Goal: Obtain resource: Download file/media

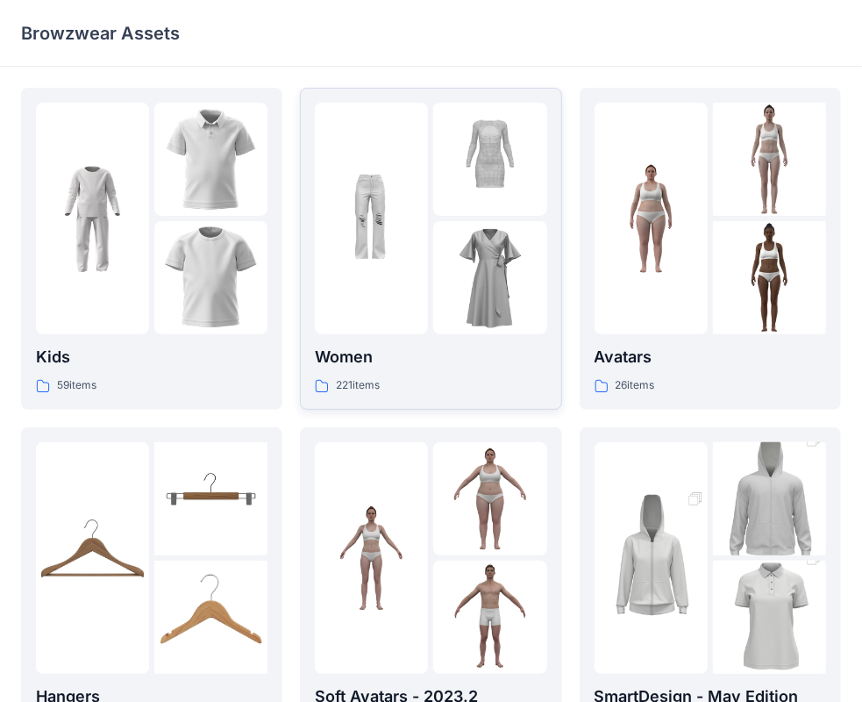
click at [481, 368] on p "Women" at bounding box center [431, 357] width 232 height 25
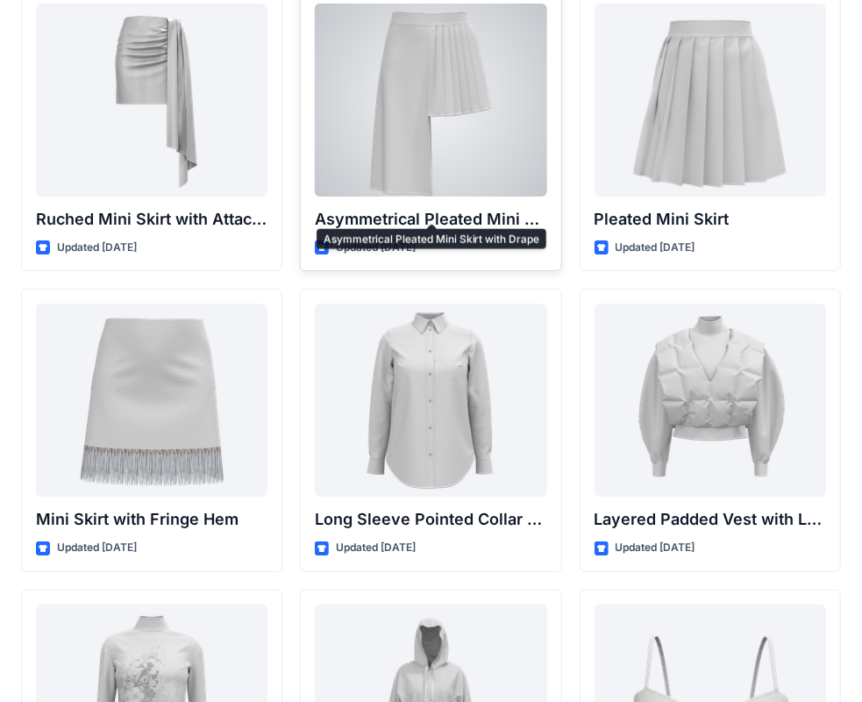
scroll to position [5039, 0]
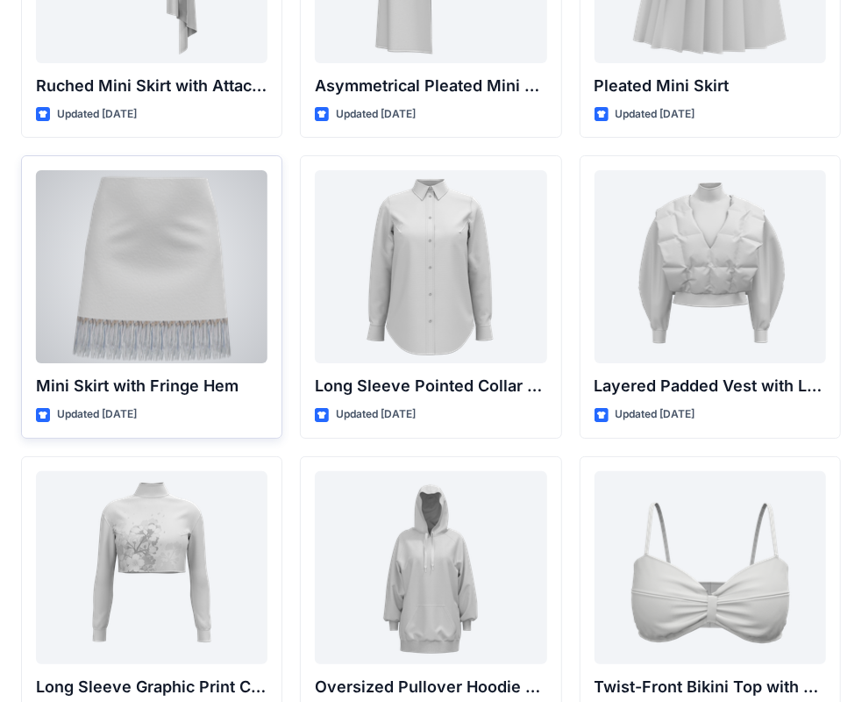
click at [159, 323] on div at bounding box center [152, 266] width 232 height 193
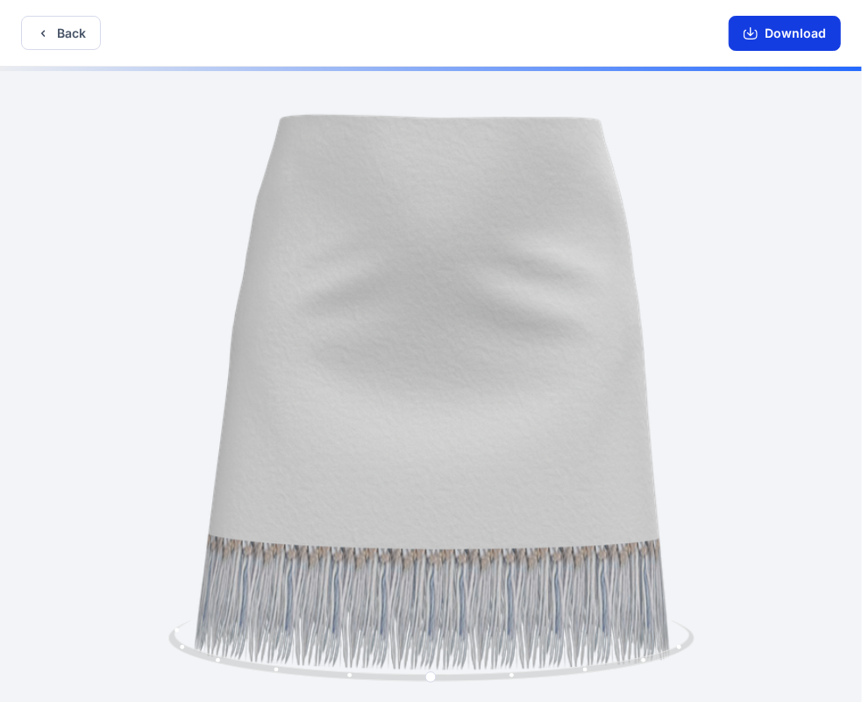
click at [816, 34] on button "Download" at bounding box center [785, 33] width 112 height 35
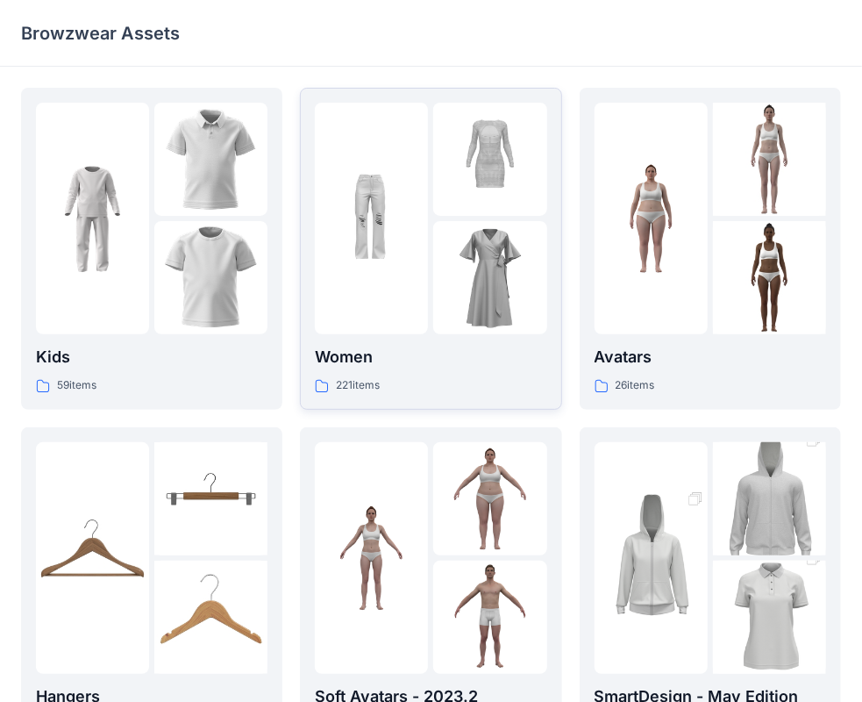
click at [354, 355] on p "Women" at bounding box center [431, 357] width 232 height 25
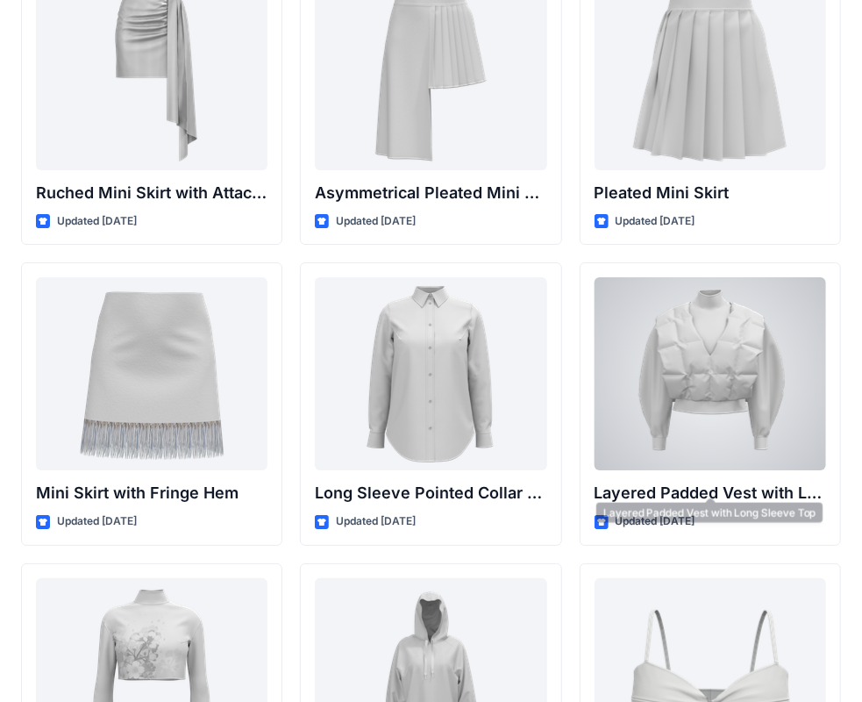
scroll to position [4923, 0]
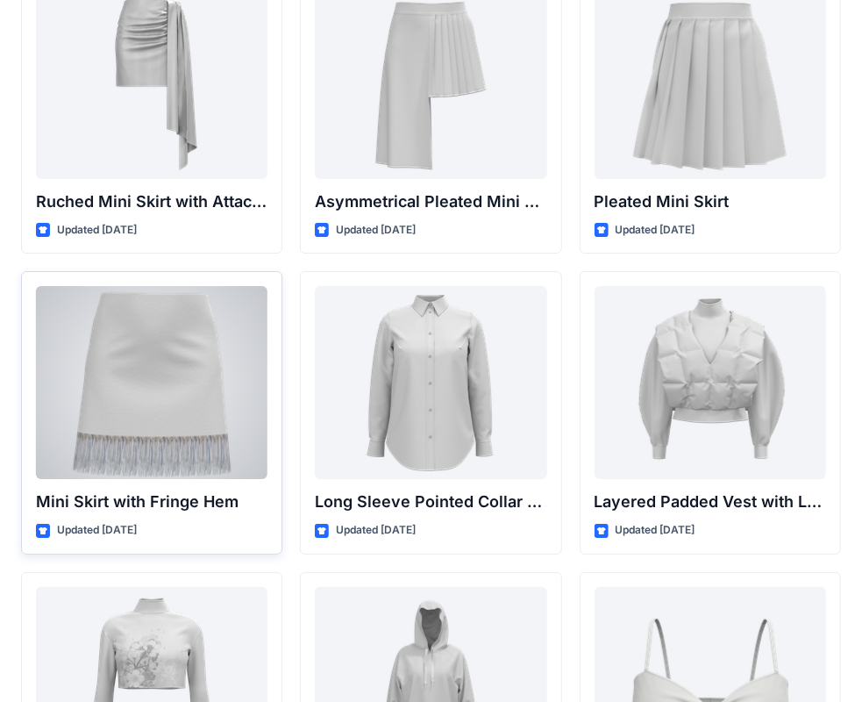
click at [164, 457] on div at bounding box center [152, 382] width 232 height 193
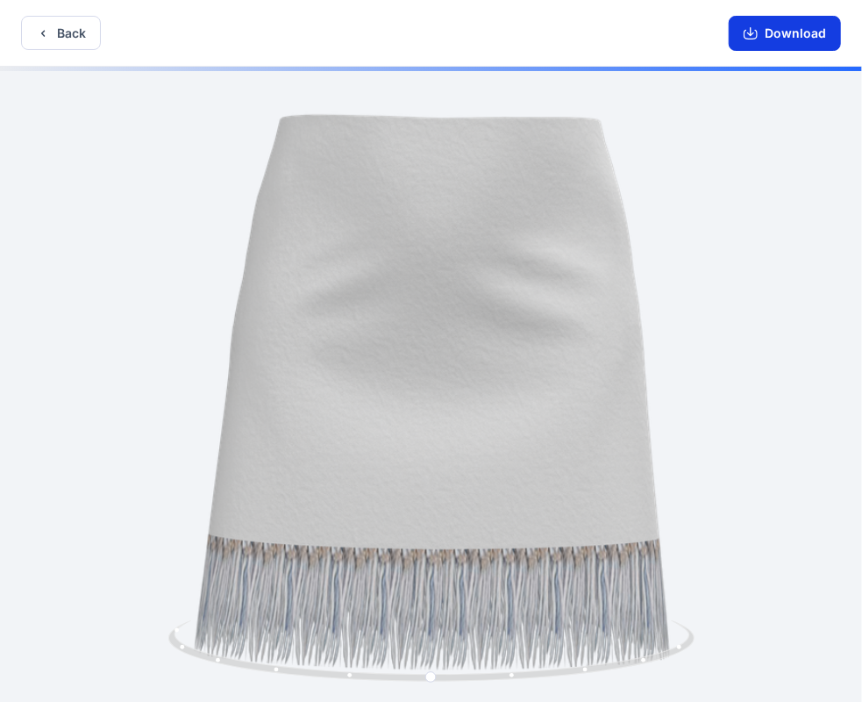
click at [786, 40] on button "Download" at bounding box center [785, 33] width 112 height 35
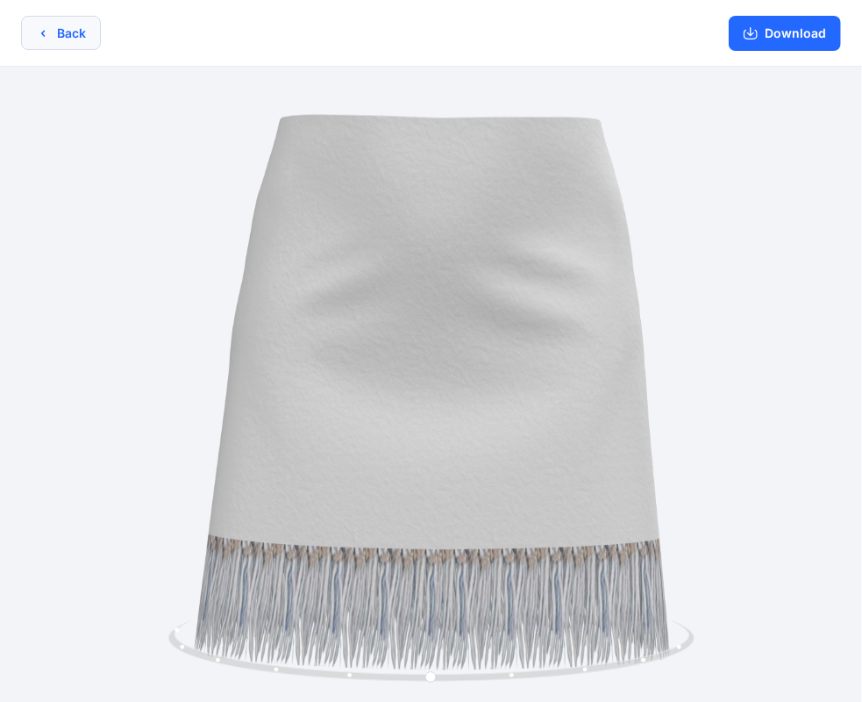
click at [65, 34] on button "Back" at bounding box center [61, 33] width 80 height 34
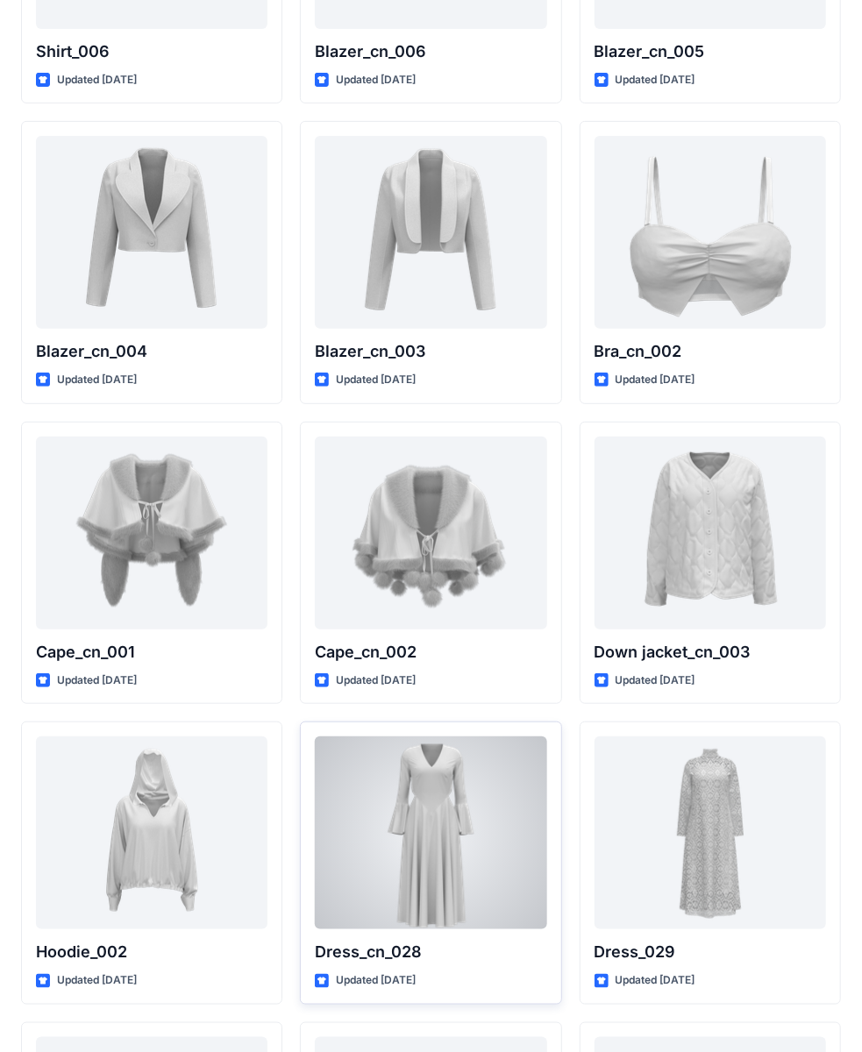
scroll to position [10569, 0]
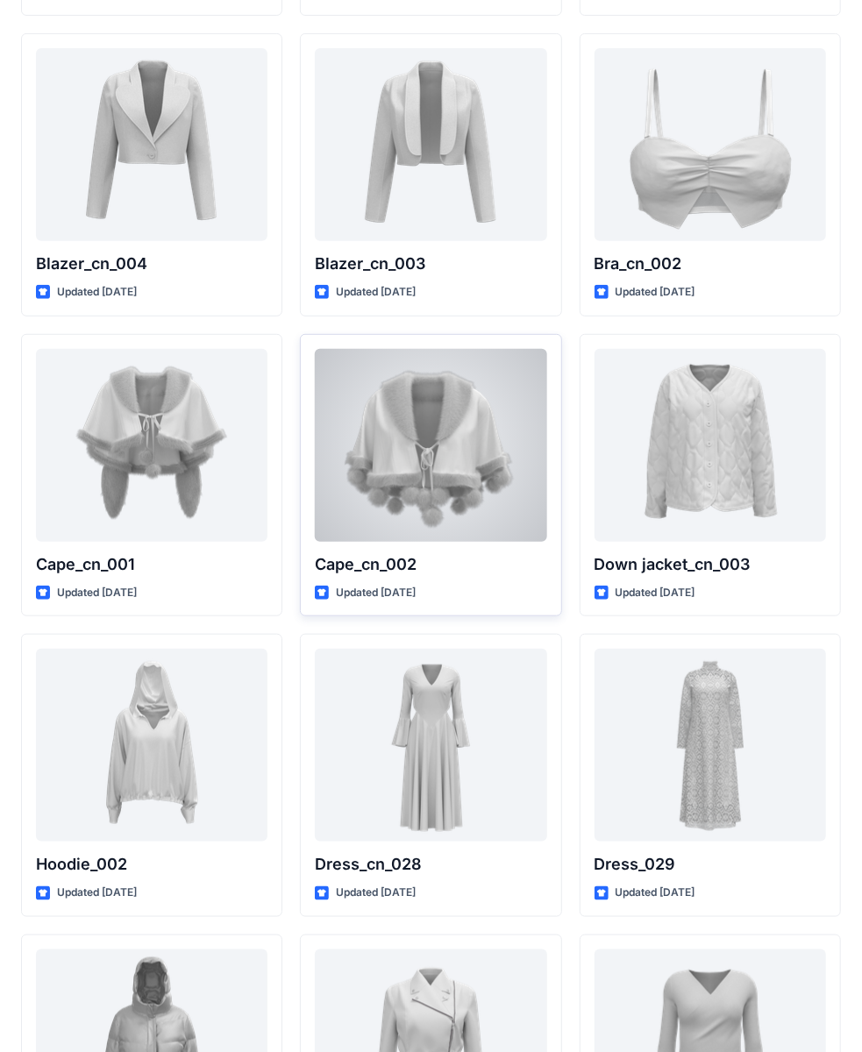
click at [353, 455] on div at bounding box center [431, 445] width 232 height 193
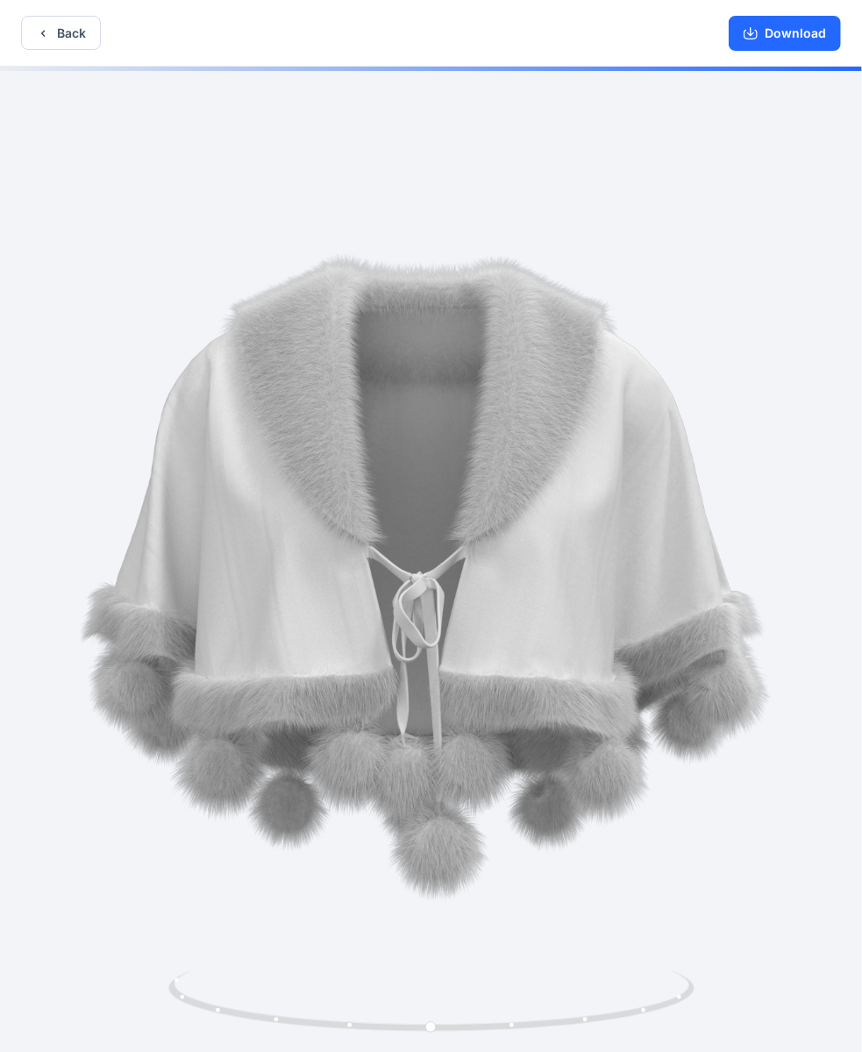
scroll to position [4, 0]
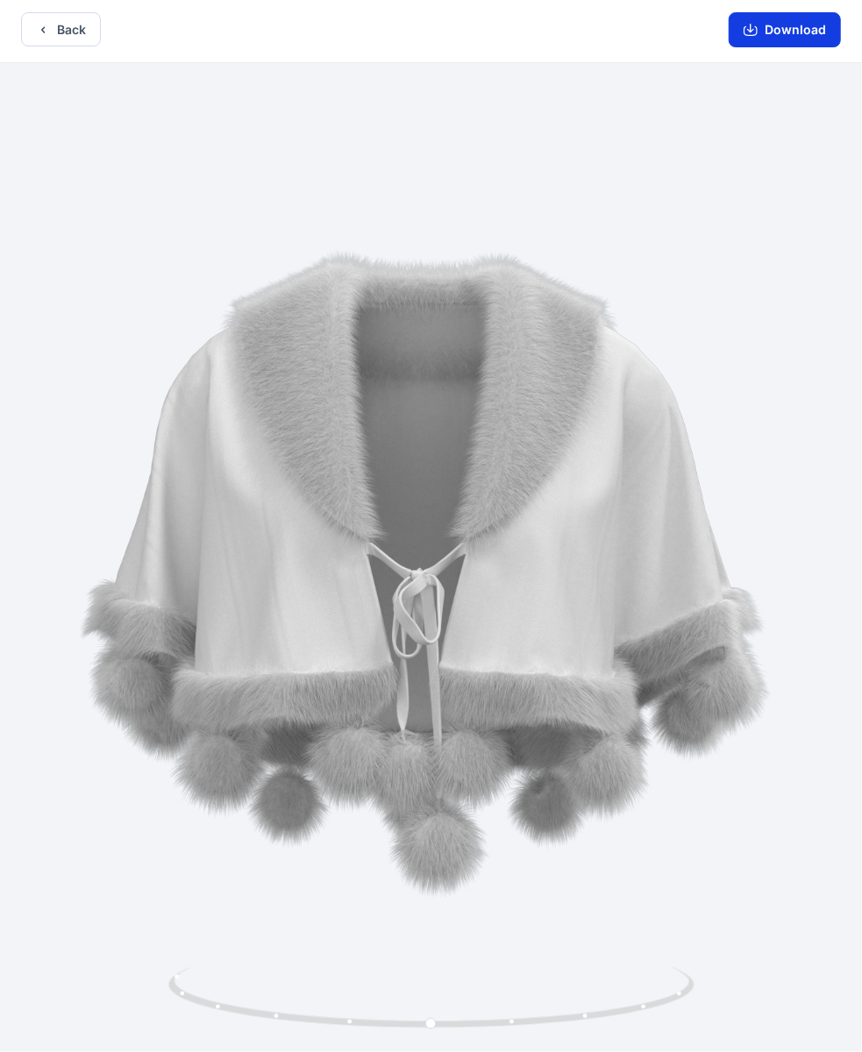
click at [778, 29] on button "Download" at bounding box center [785, 29] width 112 height 35
click at [60, 22] on button "Back" at bounding box center [61, 29] width 80 height 34
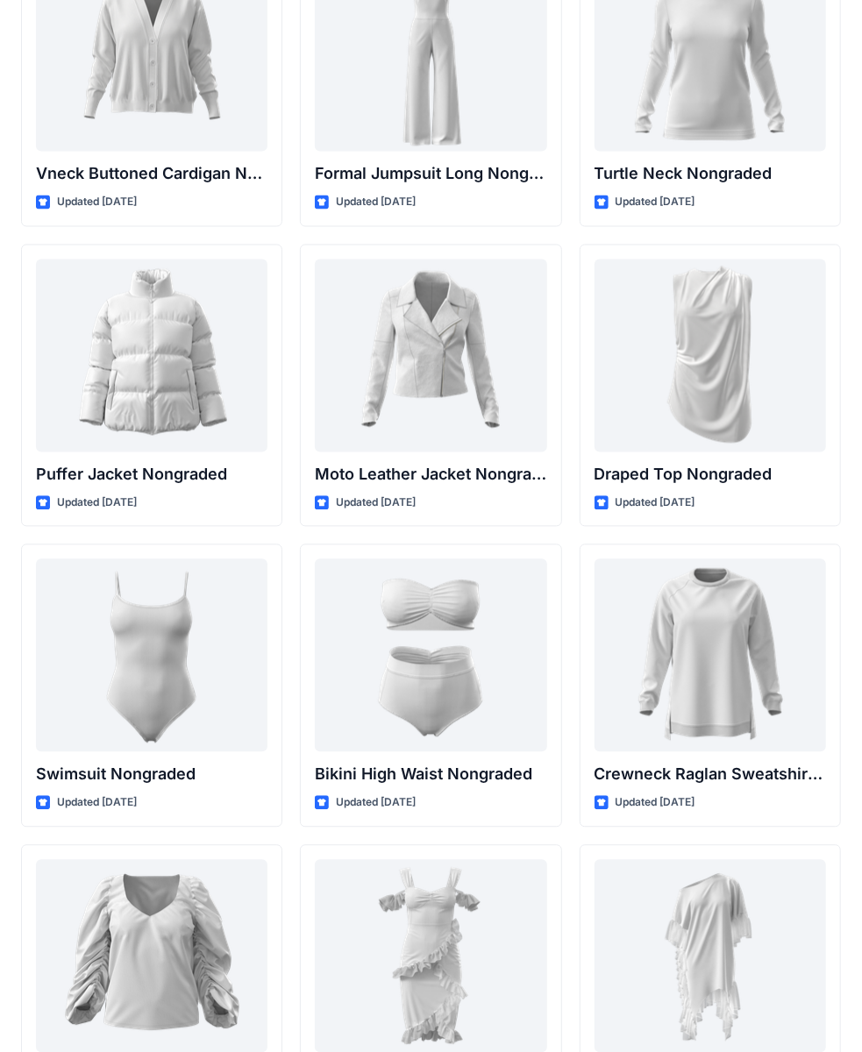
scroll to position [16666, 0]
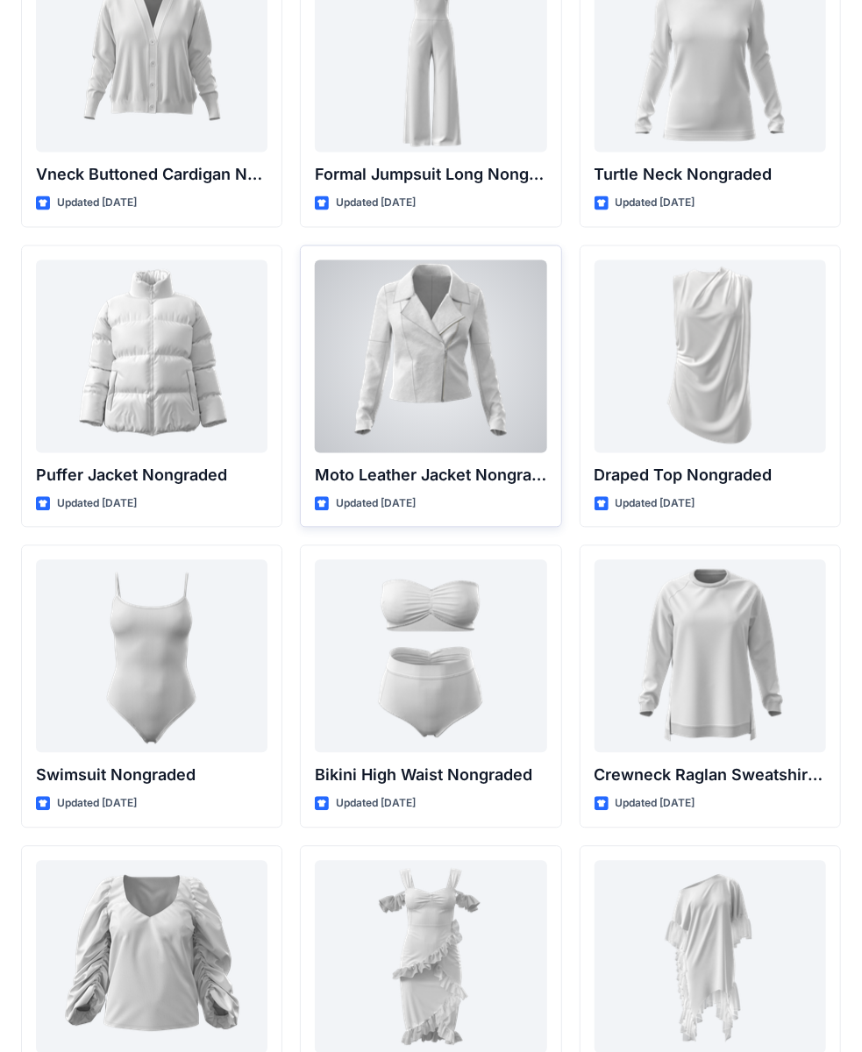
click at [389, 378] on div at bounding box center [431, 356] width 232 height 193
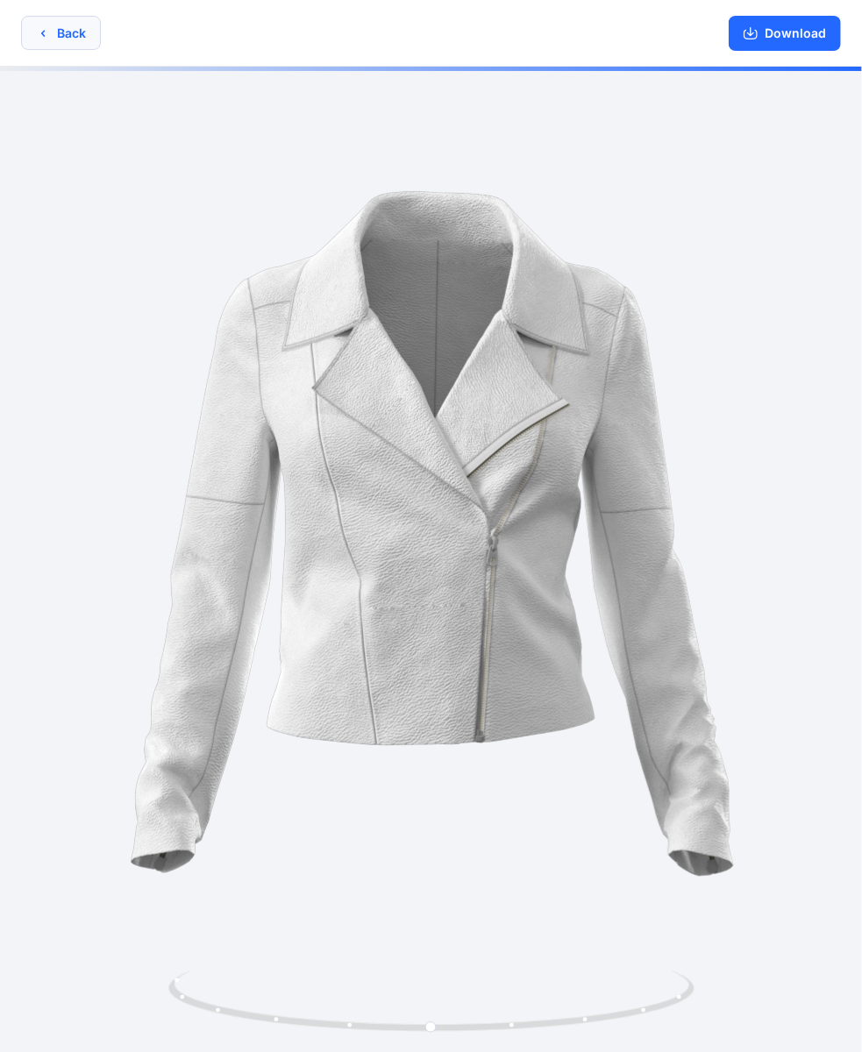
click at [95, 39] on button "Back" at bounding box center [61, 33] width 80 height 34
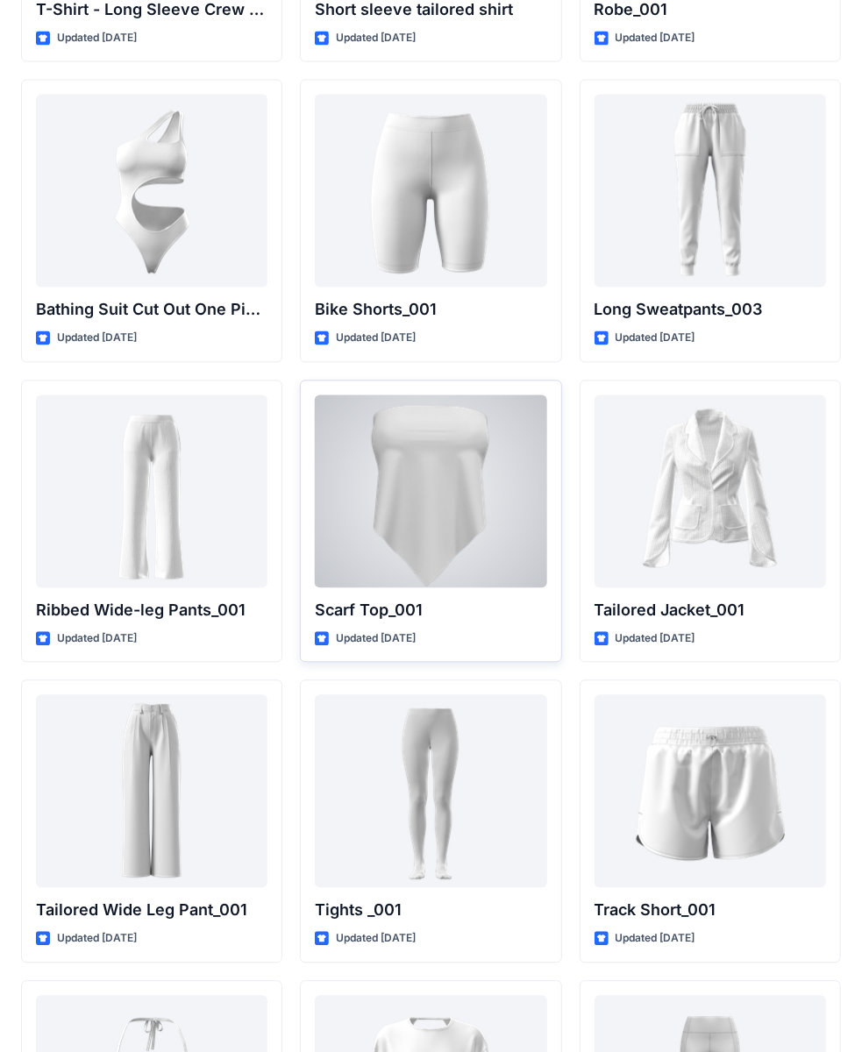
scroll to position [19384, 0]
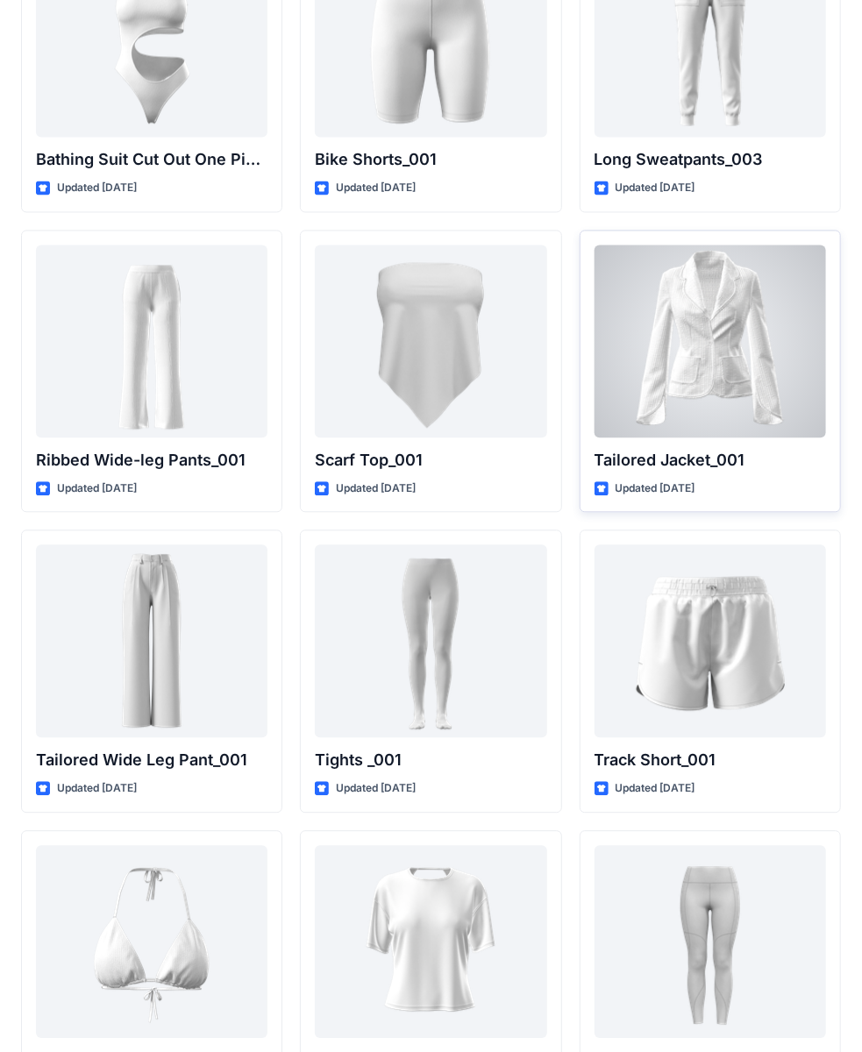
click at [623, 309] on div at bounding box center [711, 342] width 232 height 193
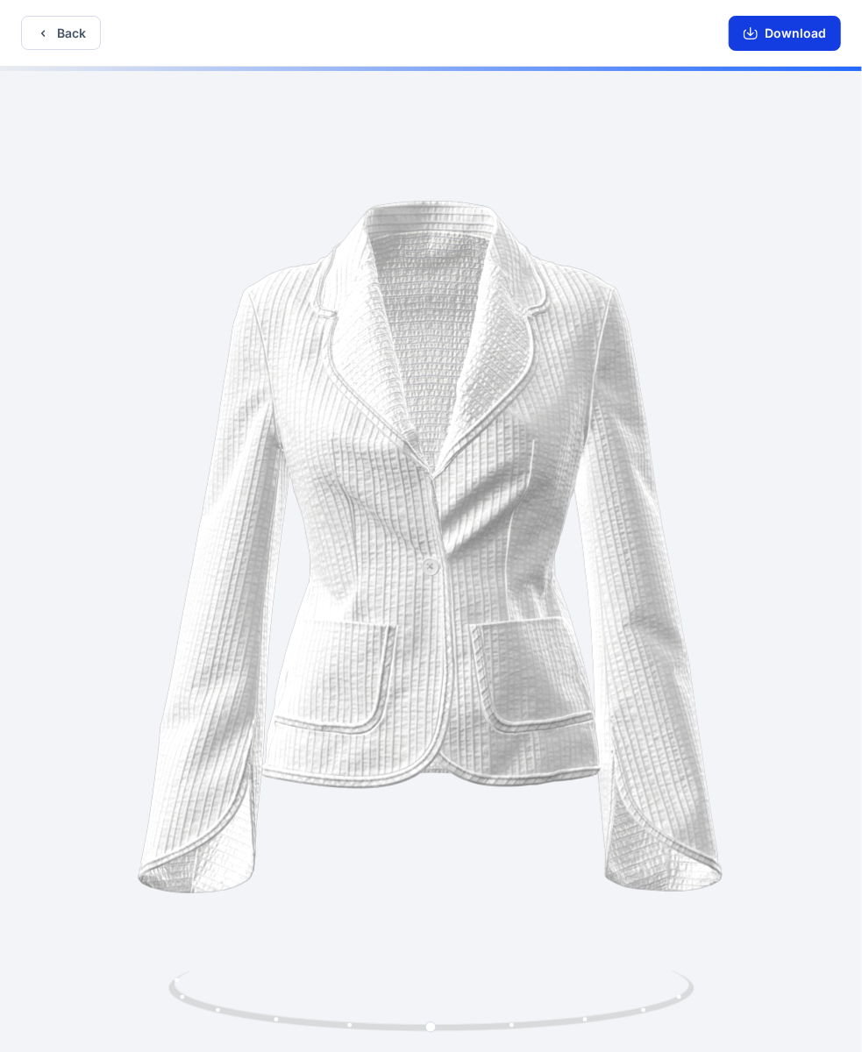
click at [752, 39] on icon "button" at bounding box center [751, 35] width 14 height 10
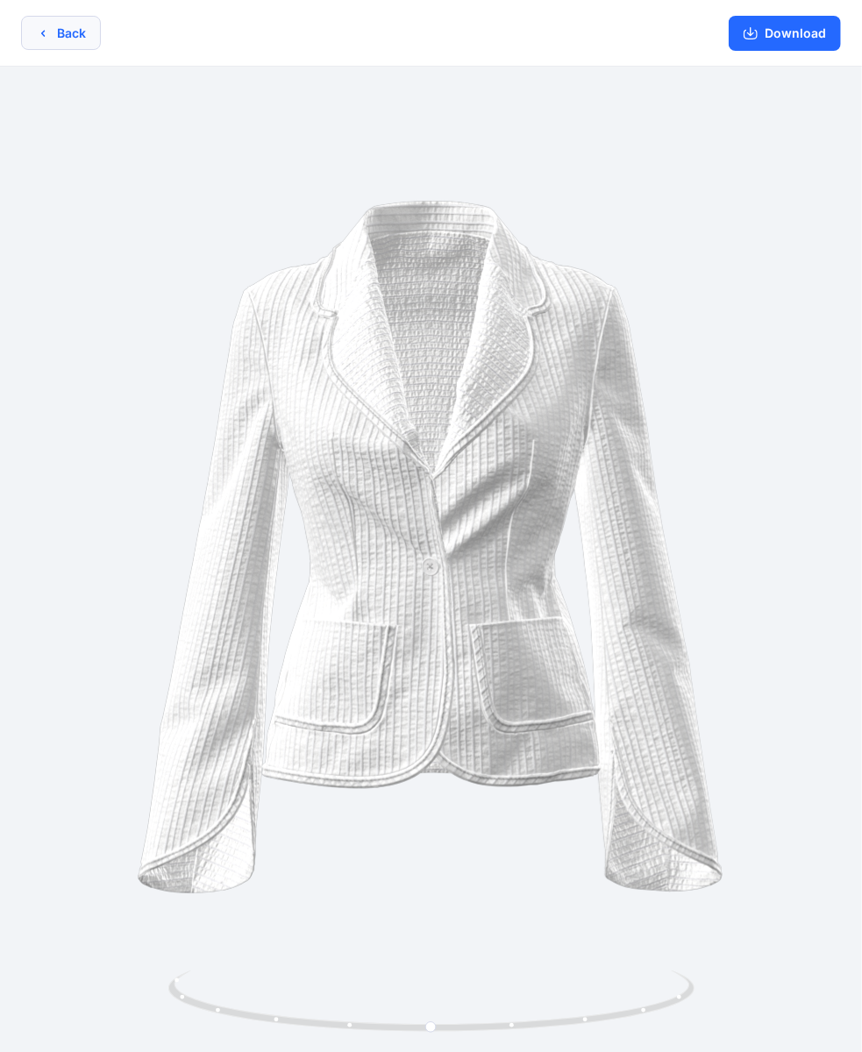
click at [78, 26] on button "Back" at bounding box center [61, 33] width 80 height 34
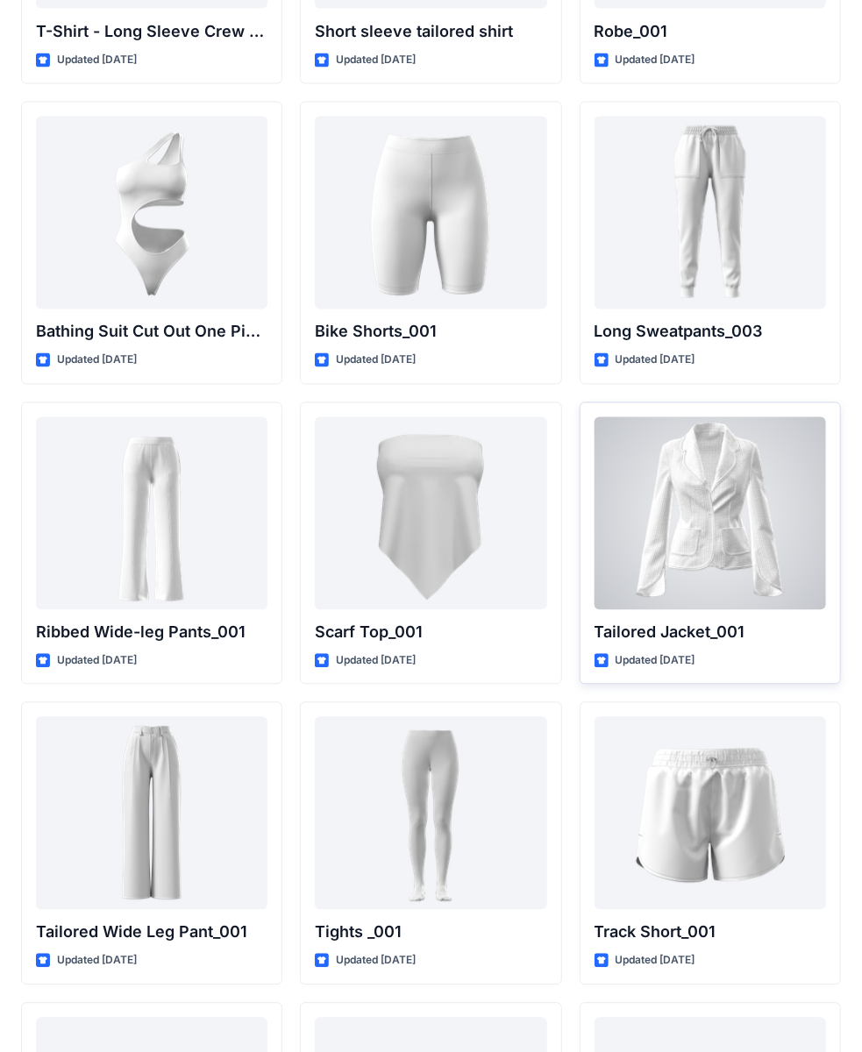
scroll to position [19209, 0]
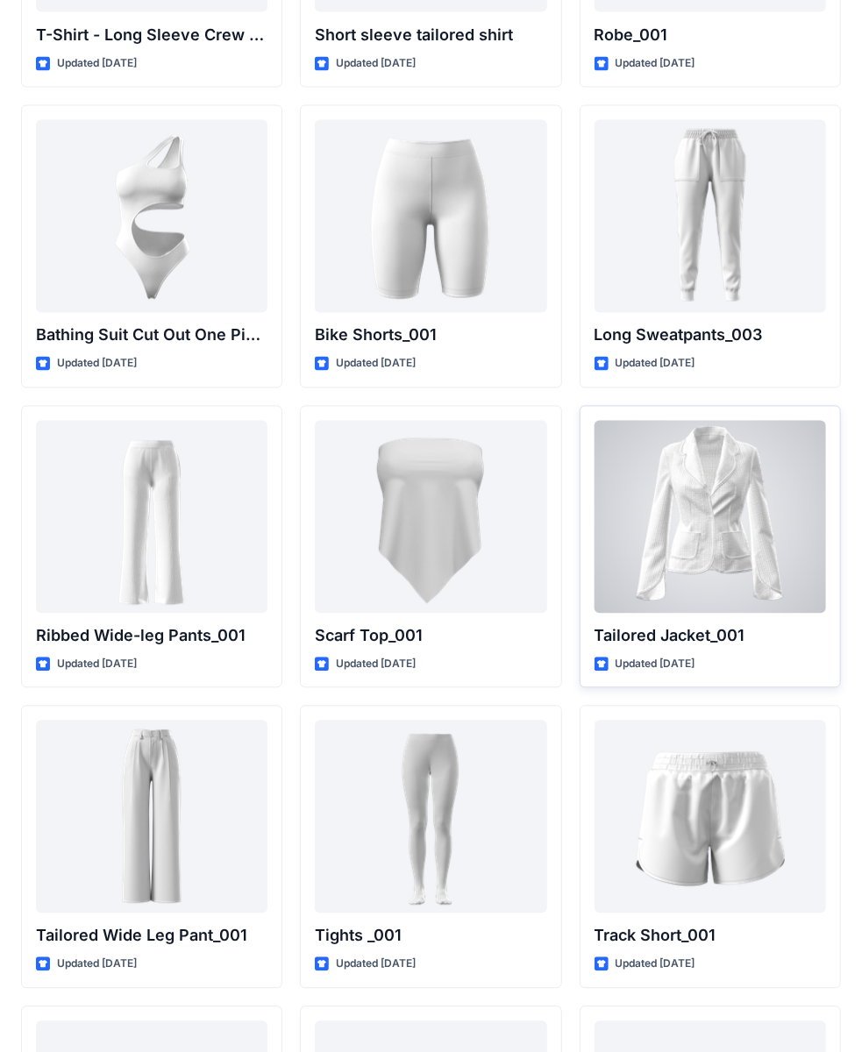
click at [707, 429] on div at bounding box center [711, 517] width 232 height 193
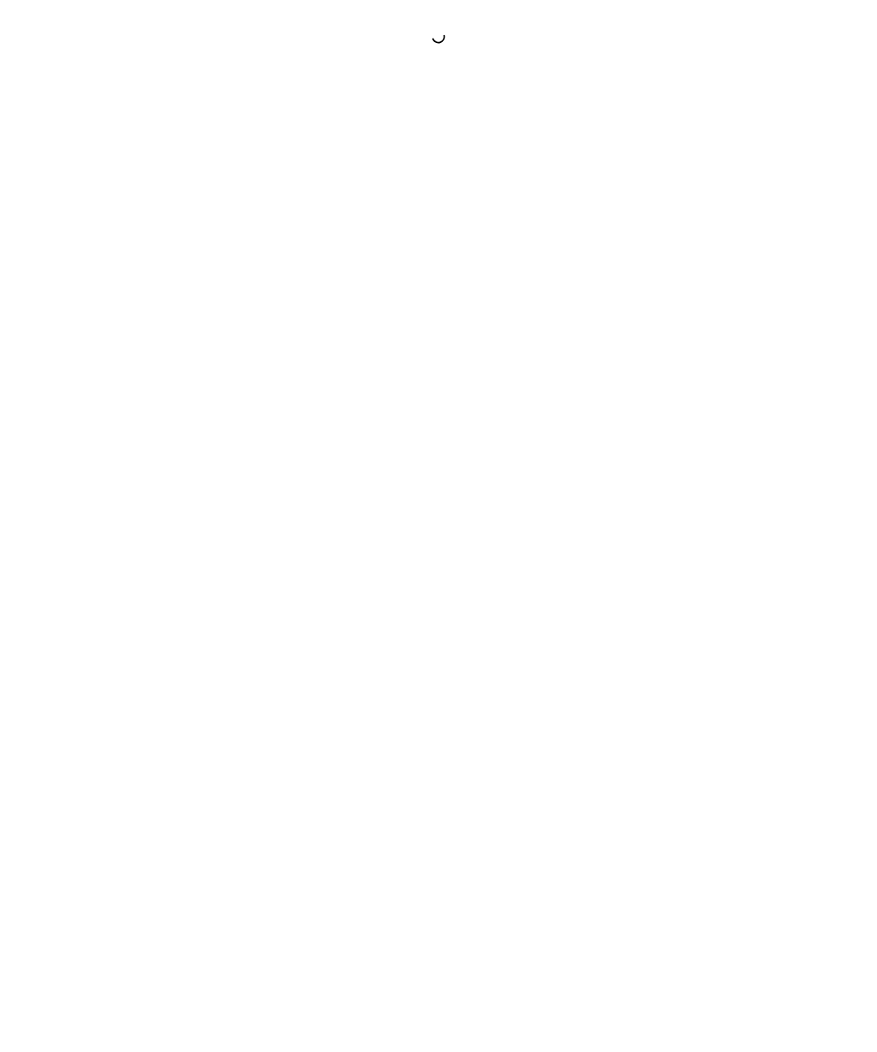
click at [707, 429] on div at bounding box center [438, 526] width 877 height 1052
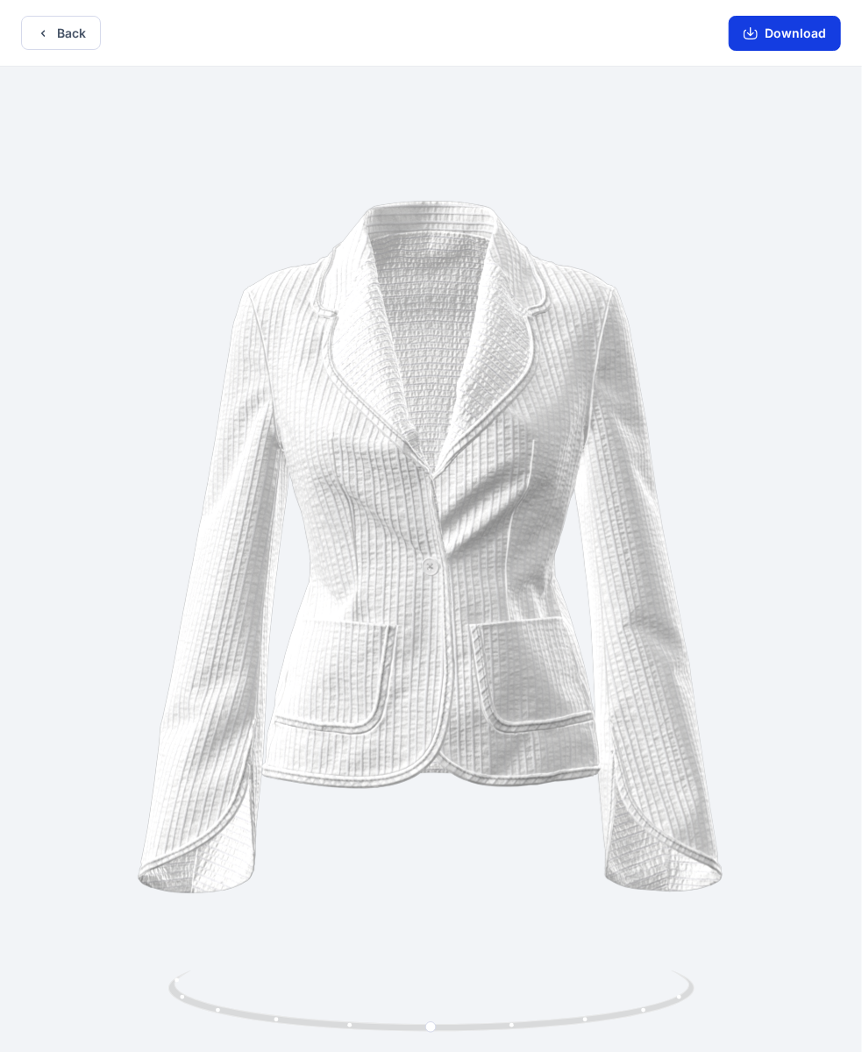
click at [738, 35] on button "Download" at bounding box center [785, 33] width 112 height 35
